Goal: Information Seeking & Learning: Stay updated

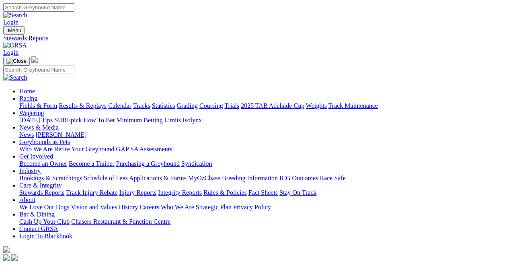
drag, startPoint x: 54, startPoint y: 142, endPoint x: 77, endPoint y: 25, distance: 119.3
